Goal: Check status: Check status

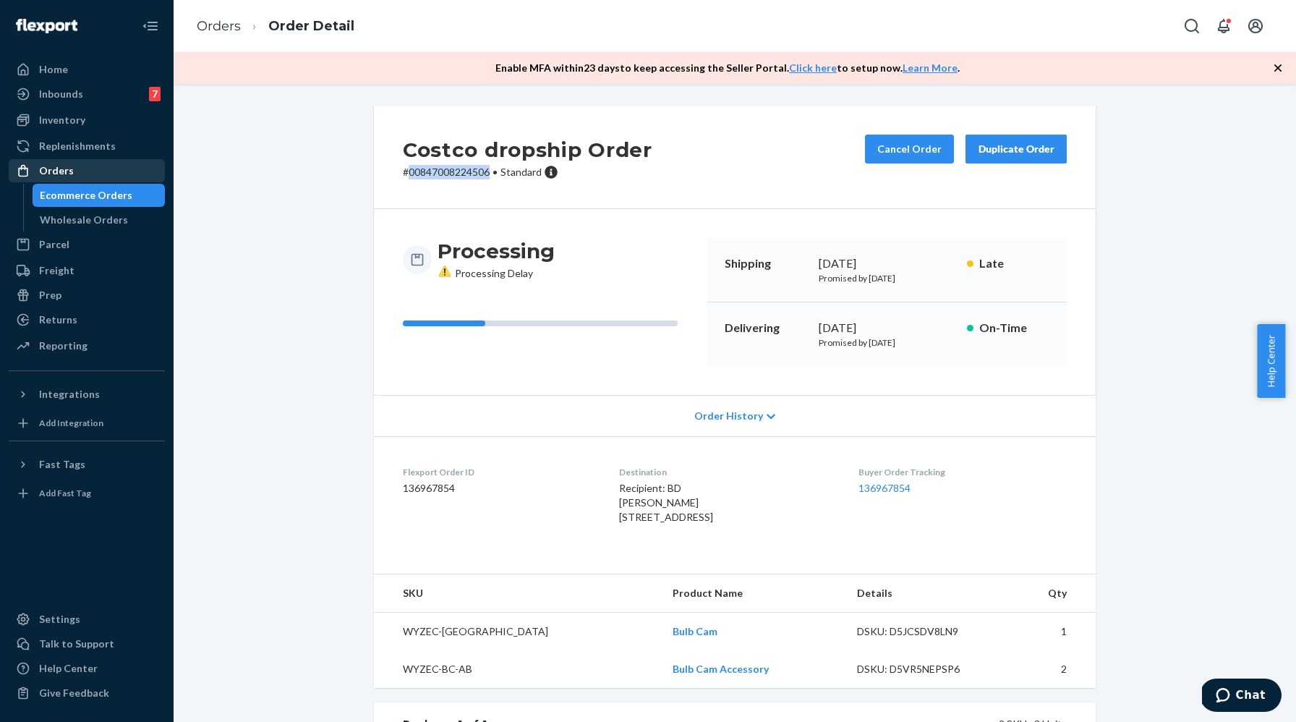
click at [96, 175] on div "Orders" at bounding box center [86, 171] width 153 height 20
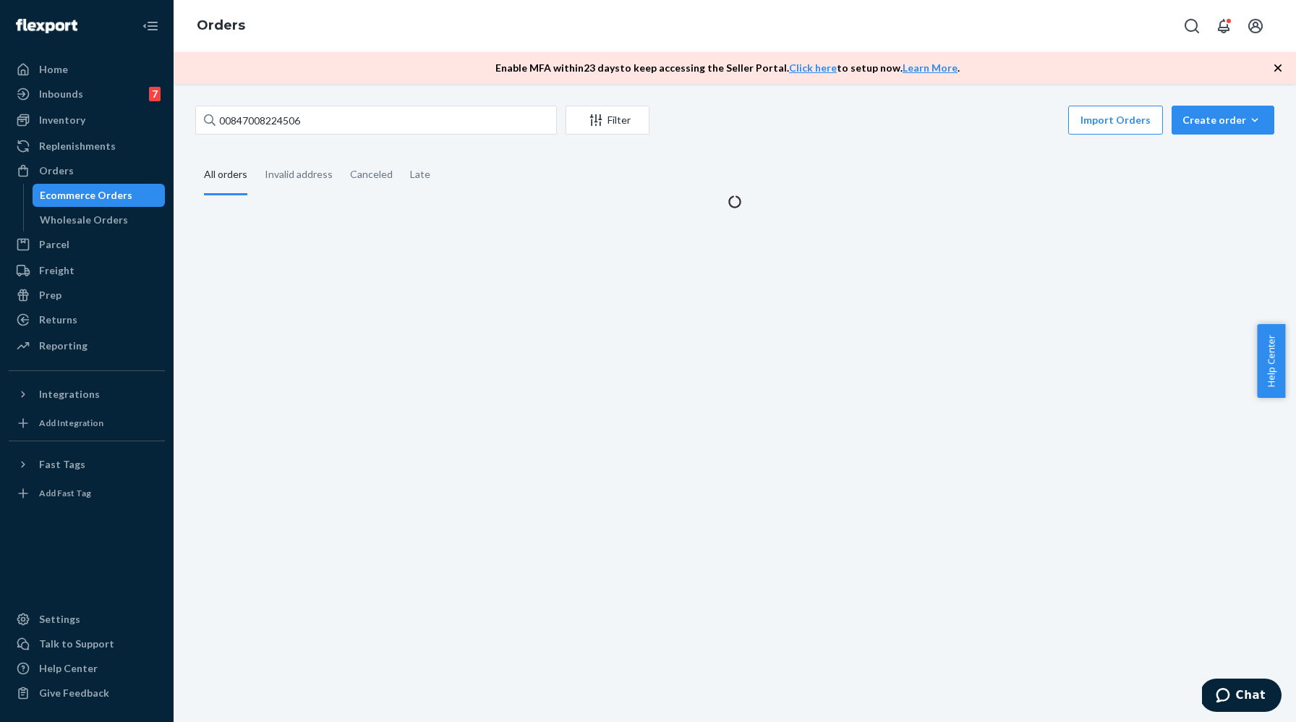
click at [96, 195] on div "Ecommerce Orders" at bounding box center [86, 195] width 93 height 14
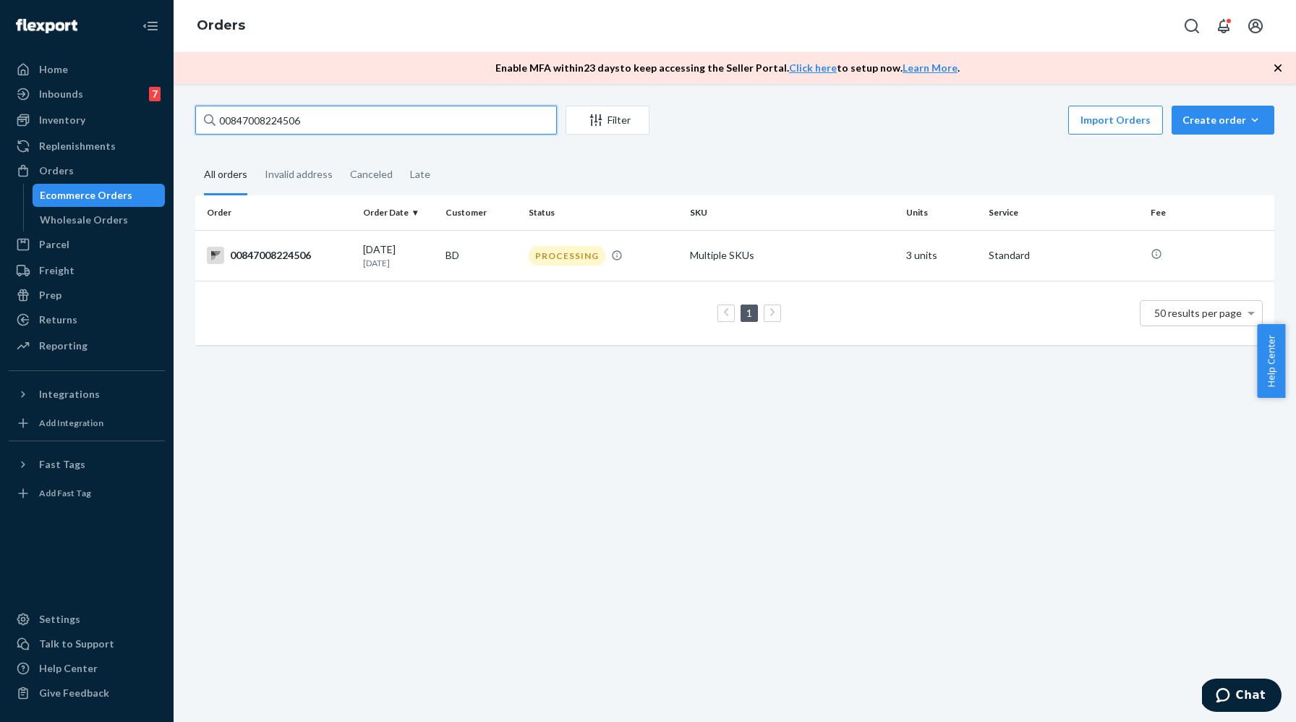
click at [315, 126] on input "00847008224506" at bounding box center [376, 120] width 362 height 29
paste input "可以上线看下这周亚马逊PO情况啦"
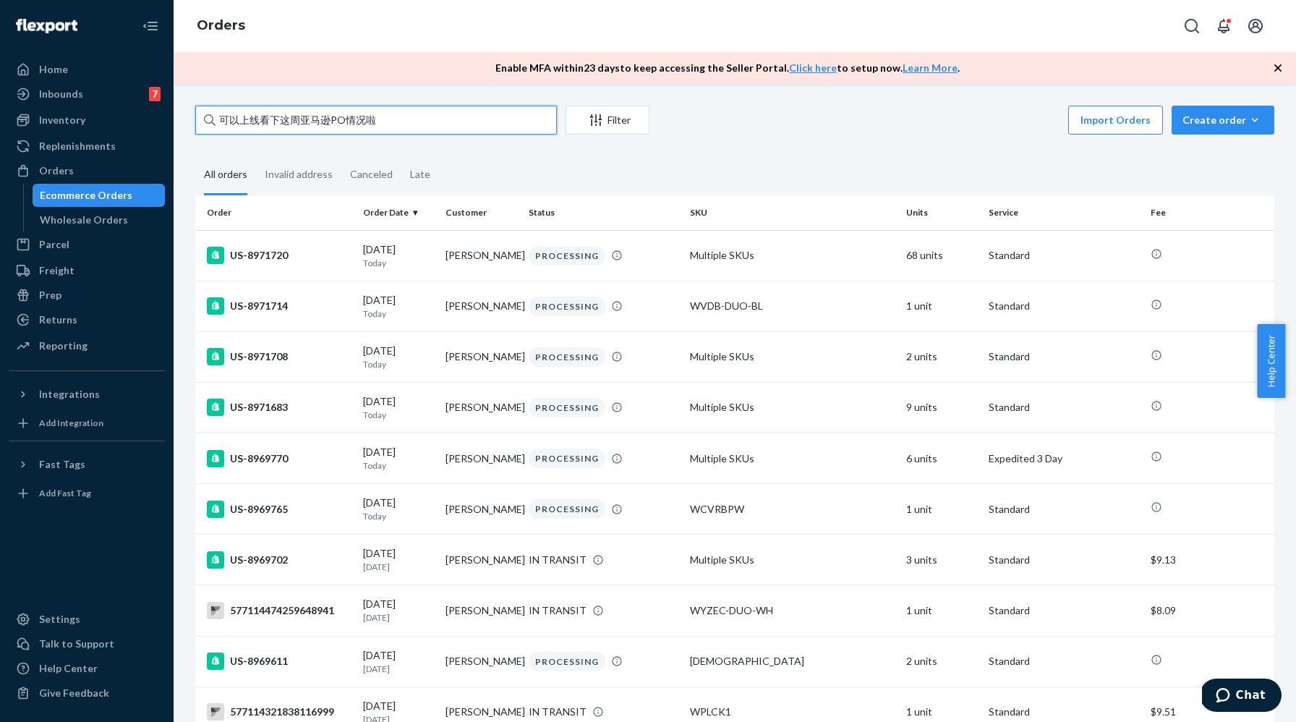
click at [410, 117] on input "可以上线看下这周亚马逊PO情况啦" at bounding box center [376, 120] width 362 height 29
paste input "847008257192"
type input "847008257192"
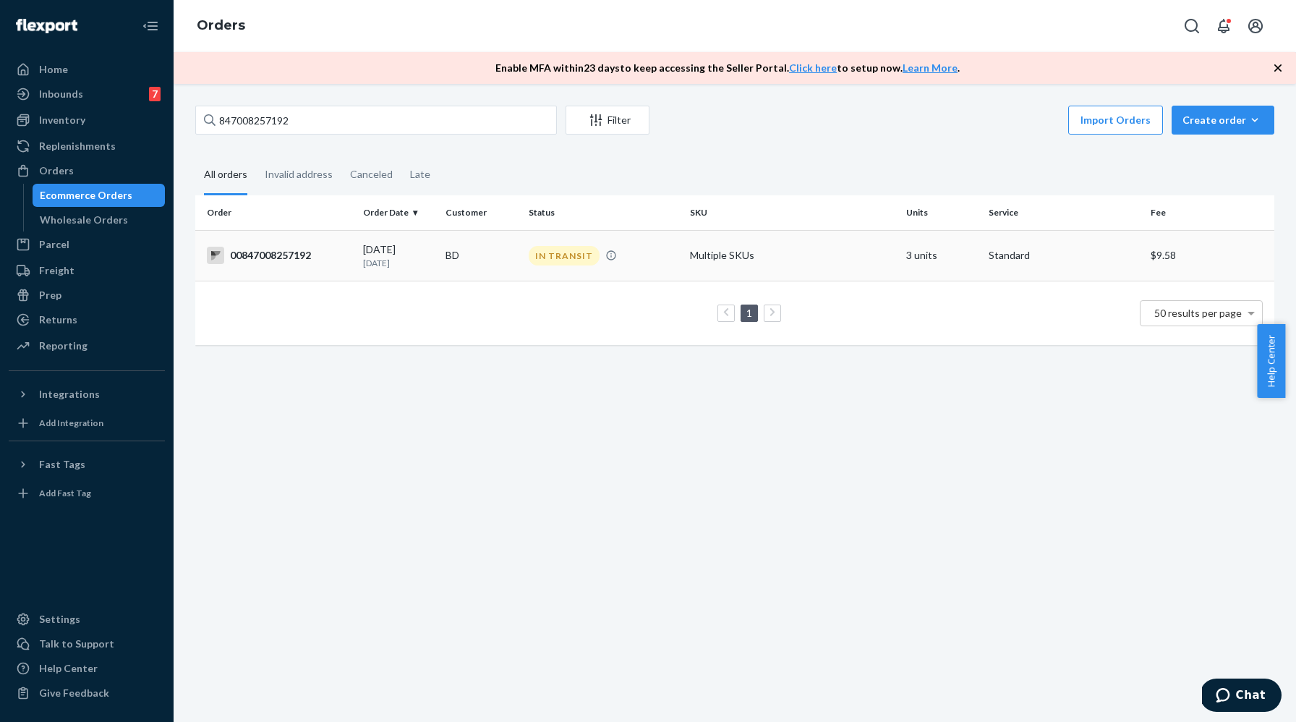
click at [778, 265] on td "Multiple SKUs" at bounding box center [792, 255] width 216 height 51
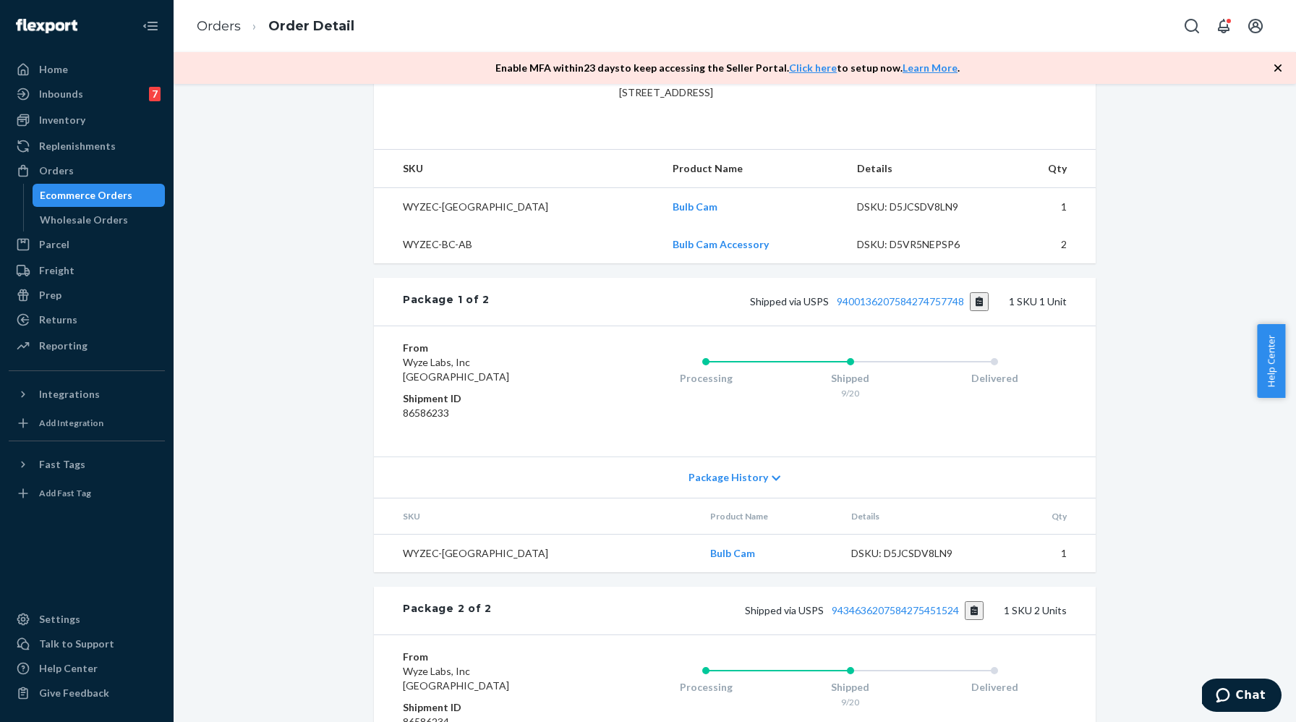
scroll to position [395, 0]
